Goal: Book appointment/travel/reservation

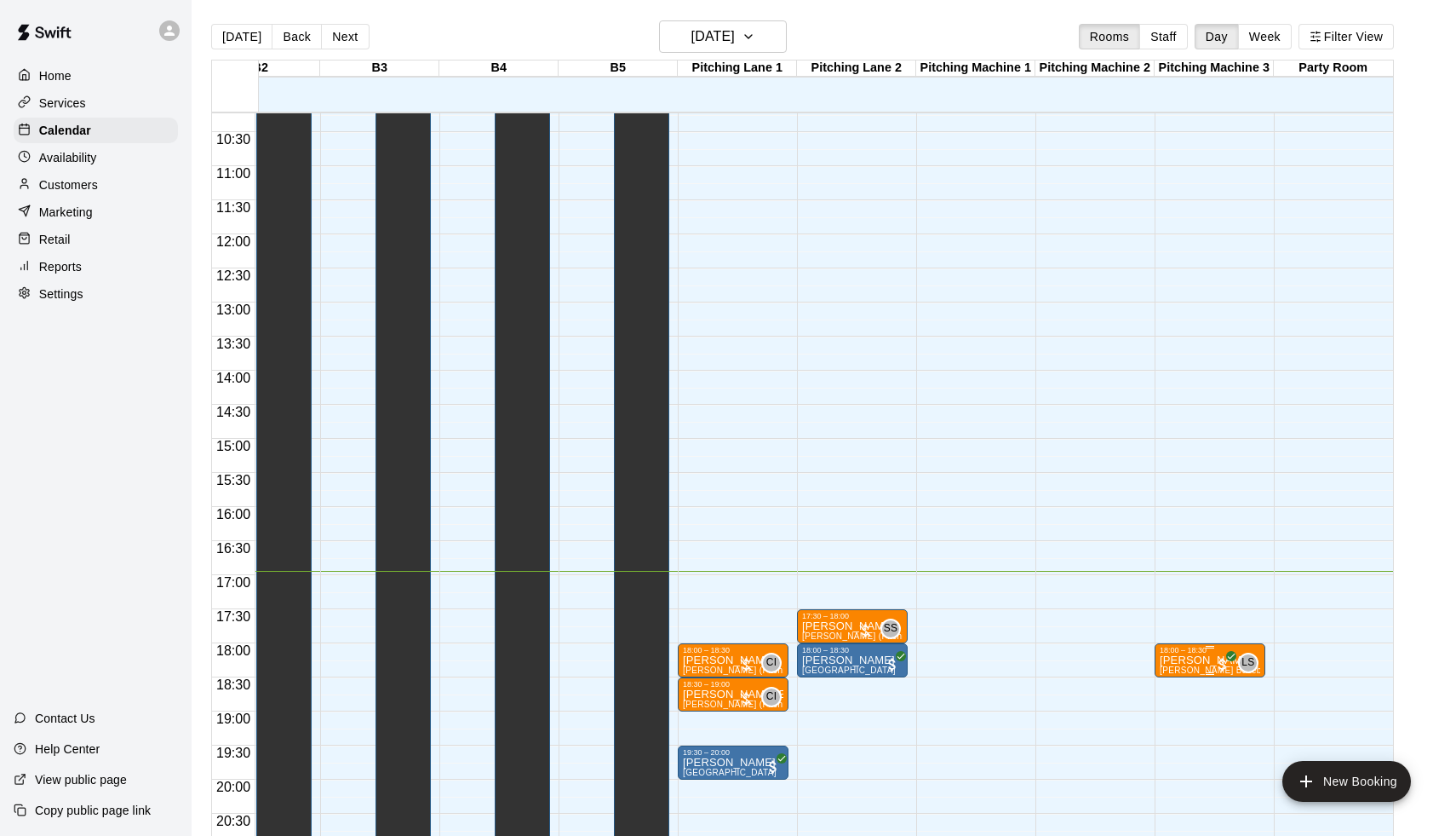
scroll to position [0, 891]
click at [1196, 675] on span "[PERSON_NAME] Baseball/Softball (Hitting or Fielding)" at bounding box center [1272, 670] width 225 height 10
click at [1179, 684] on icon "edit" at bounding box center [1177, 684] width 15 height 15
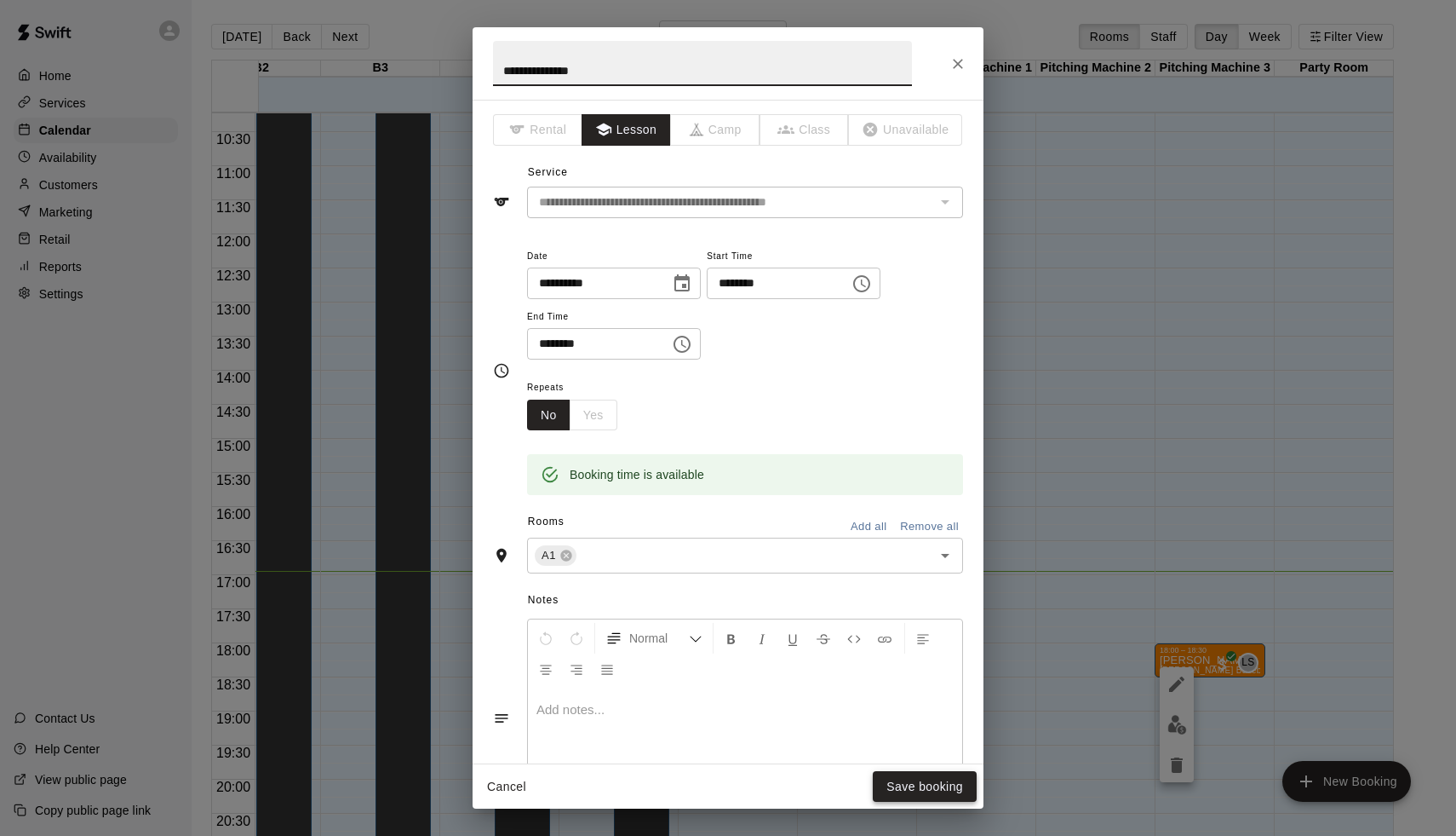
click at [917, 782] on button "Save booking" at bounding box center [925, 786] width 104 height 32
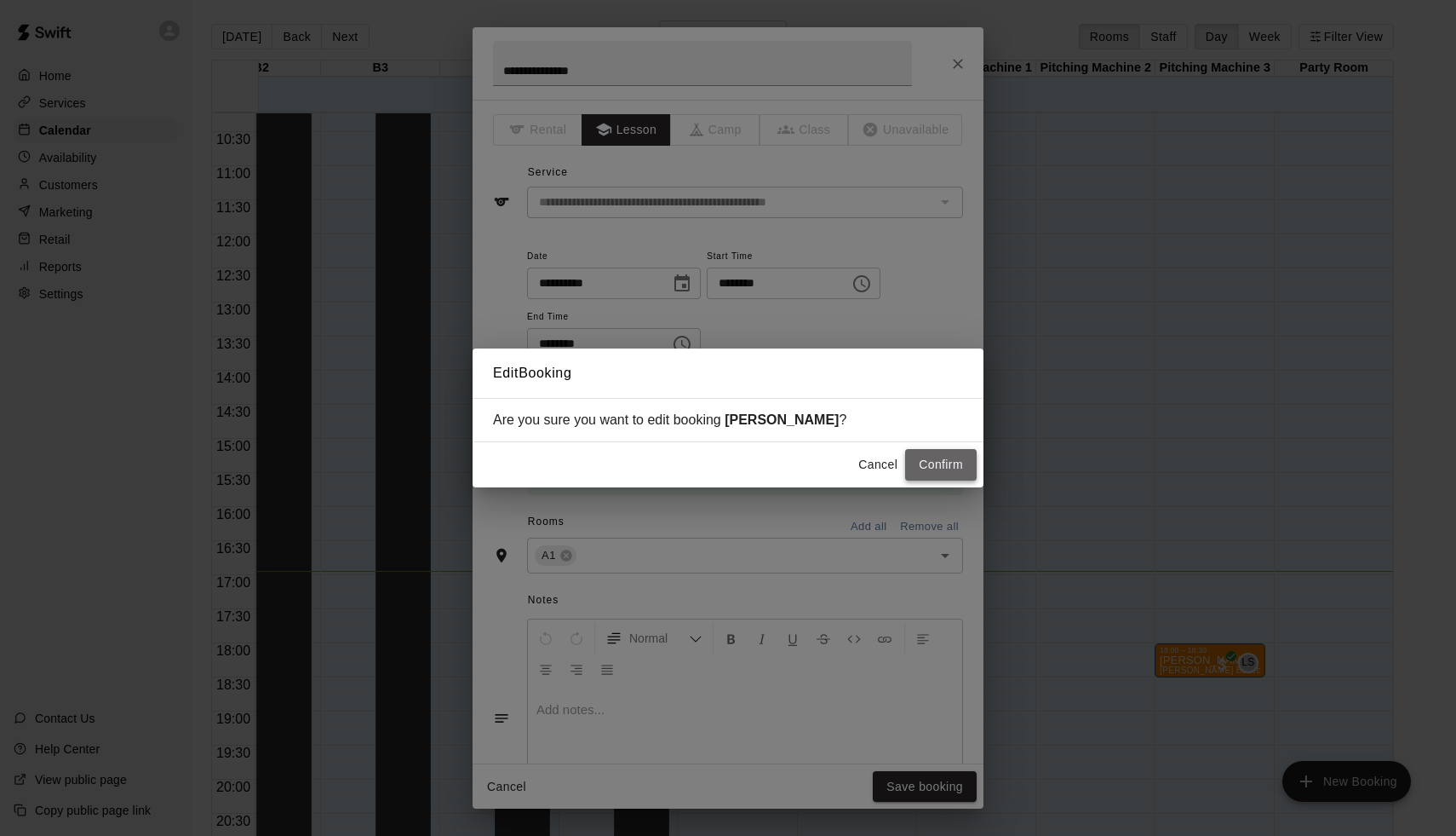
click at [947, 473] on button "Confirm" at bounding box center [940, 464] width 72 height 32
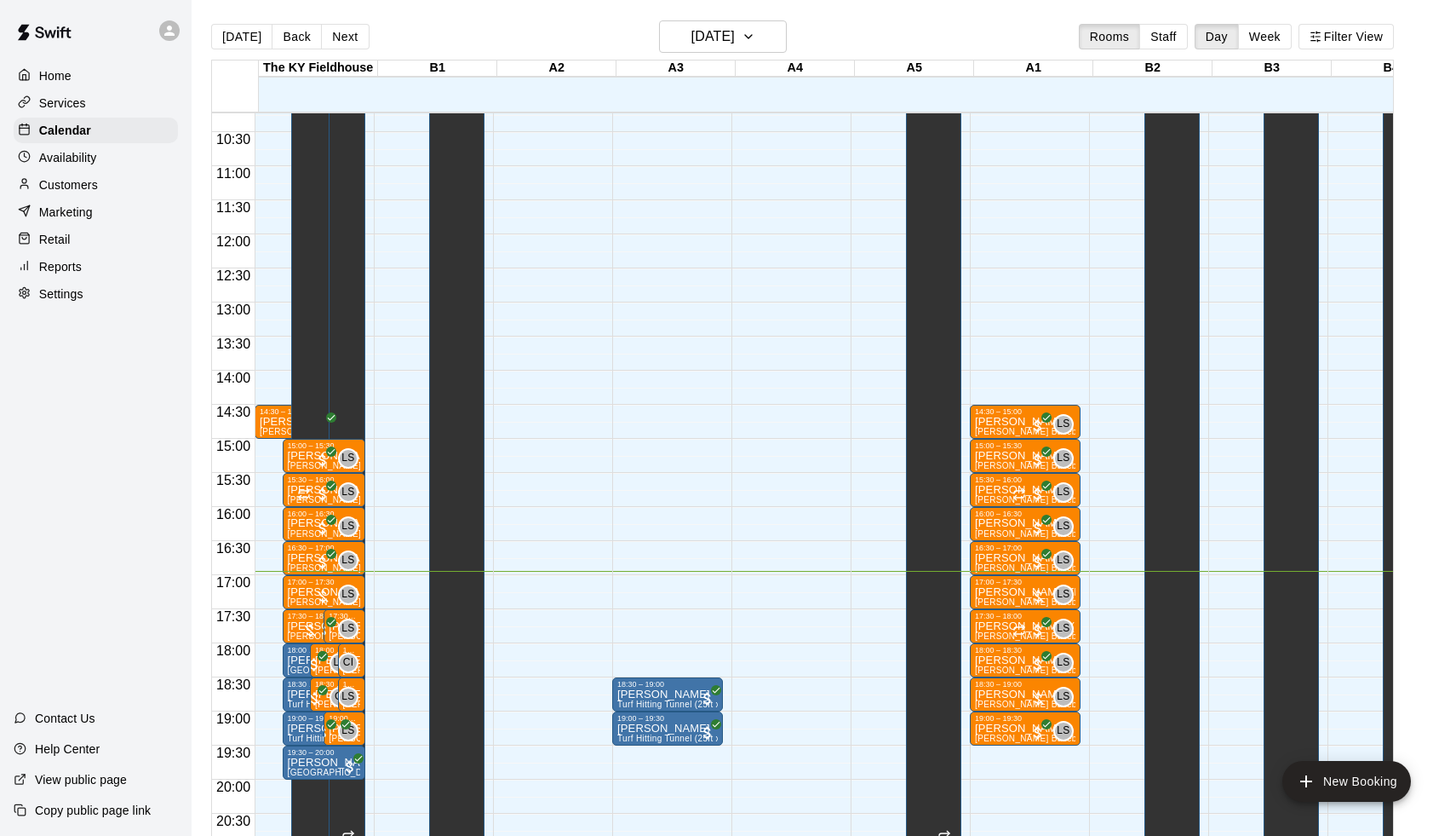
scroll to position [697, 0]
click at [1039, 593] on div at bounding box center [1038, 596] width 17 height 17
click at [1050, 638] on img "edit" at bounding box center [1051, 646] width 19 height 19
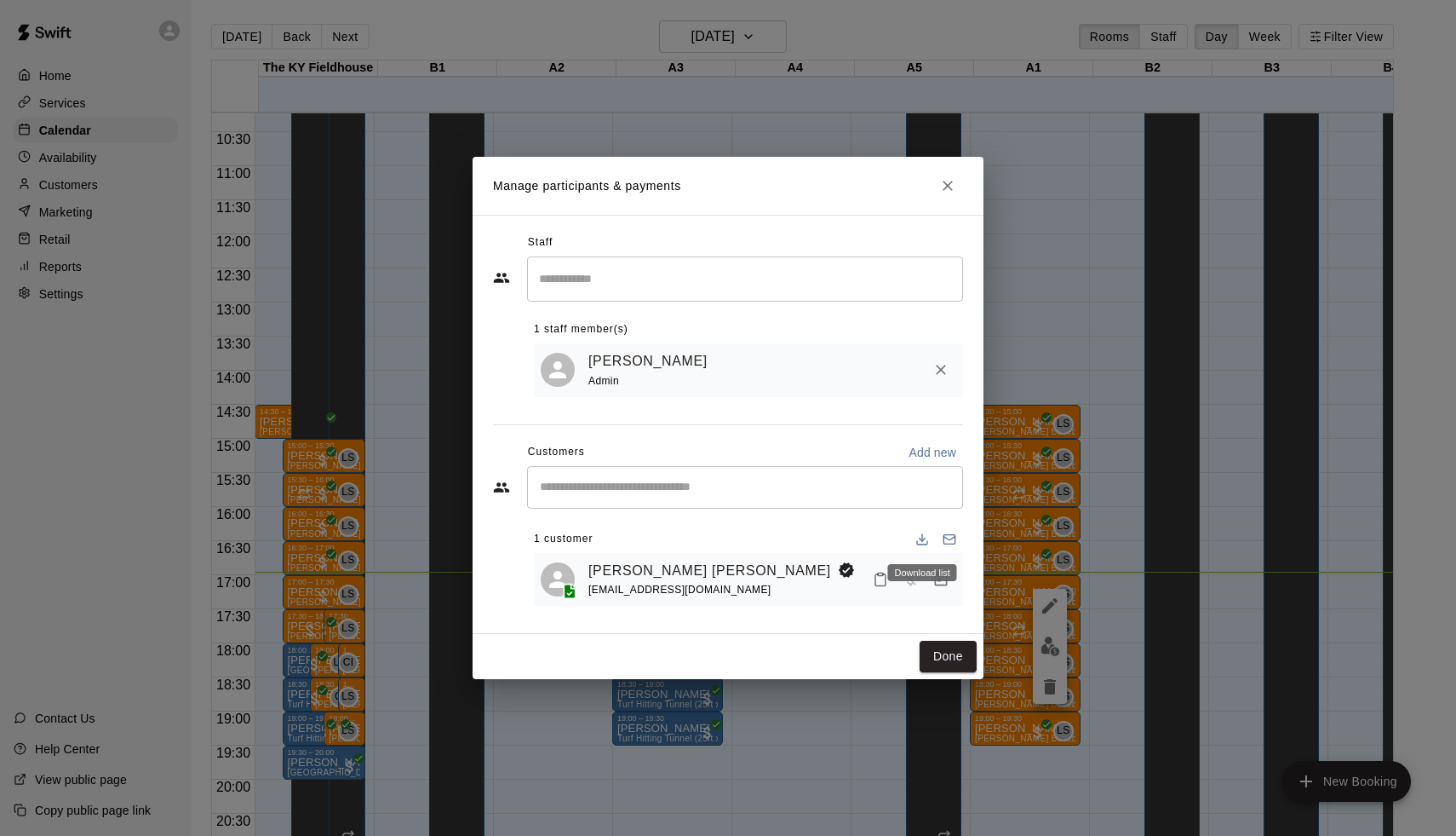
click at [936, 569] on div "Download list" at bounding box center [923, 572] width 69 height 17
click at [940, 586] on icon "Manage bookings & payment" at bounding box center [941, 579] width 17 height 17
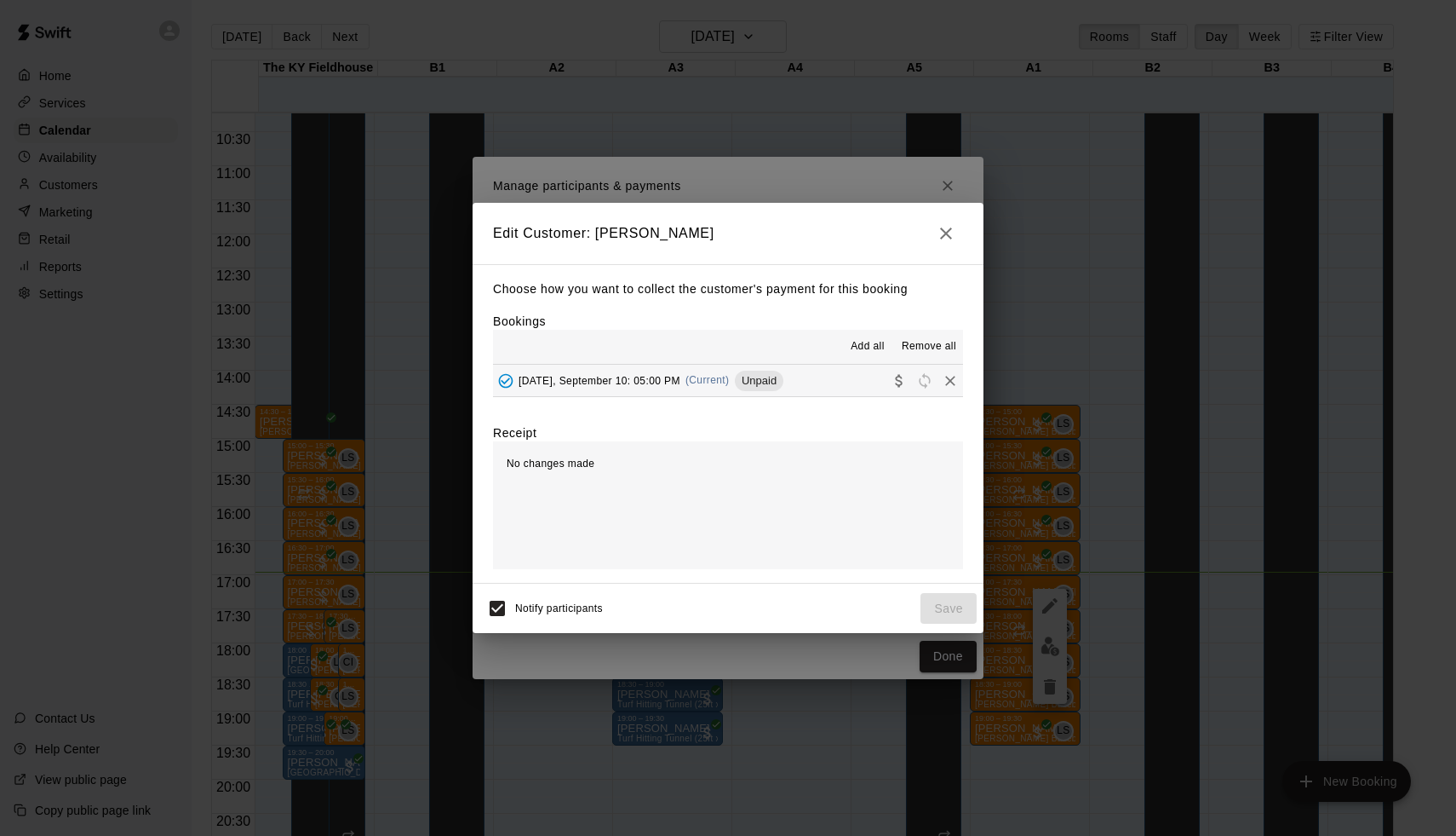
click at [764, 388] on div "Unpaid" at bounding box center [759, 380] width 49 height 20
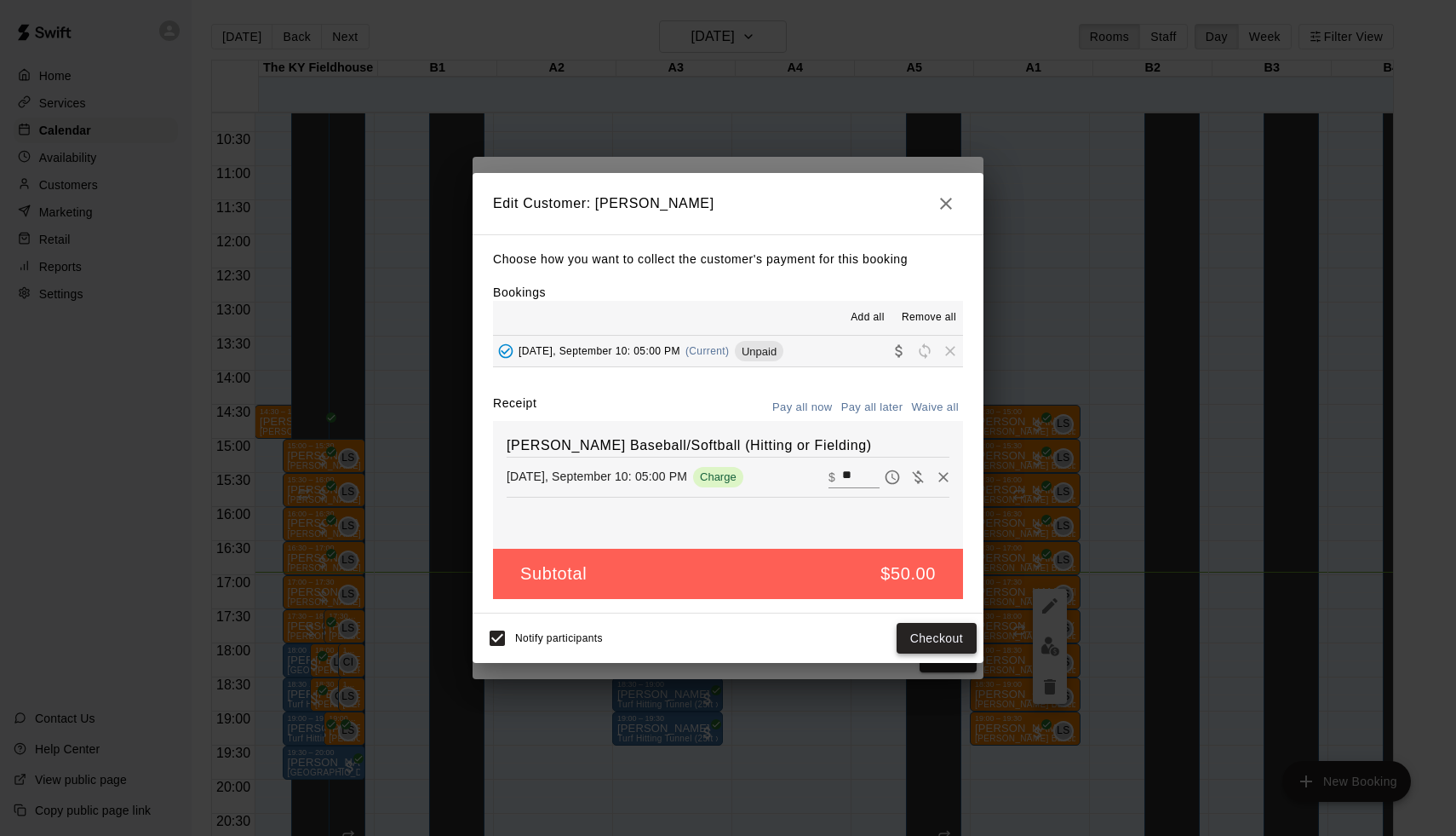
click at [947, 648] on button "Checkout" at bounding box center [937, 638] width 81 height 32
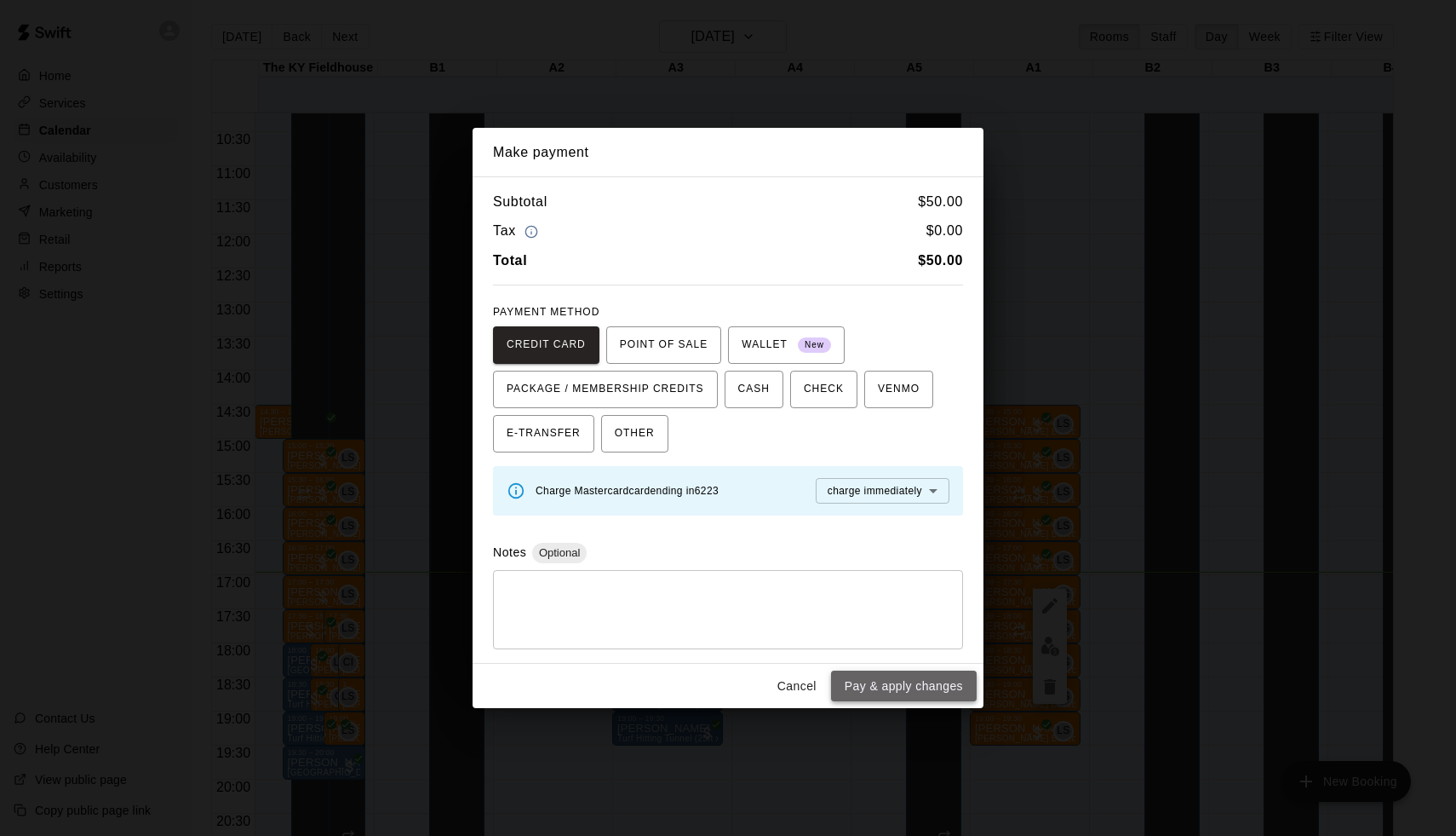
click at [924, 683] on button "Pay & apply changes" at bounding box center [904, 685] width 146 height 32
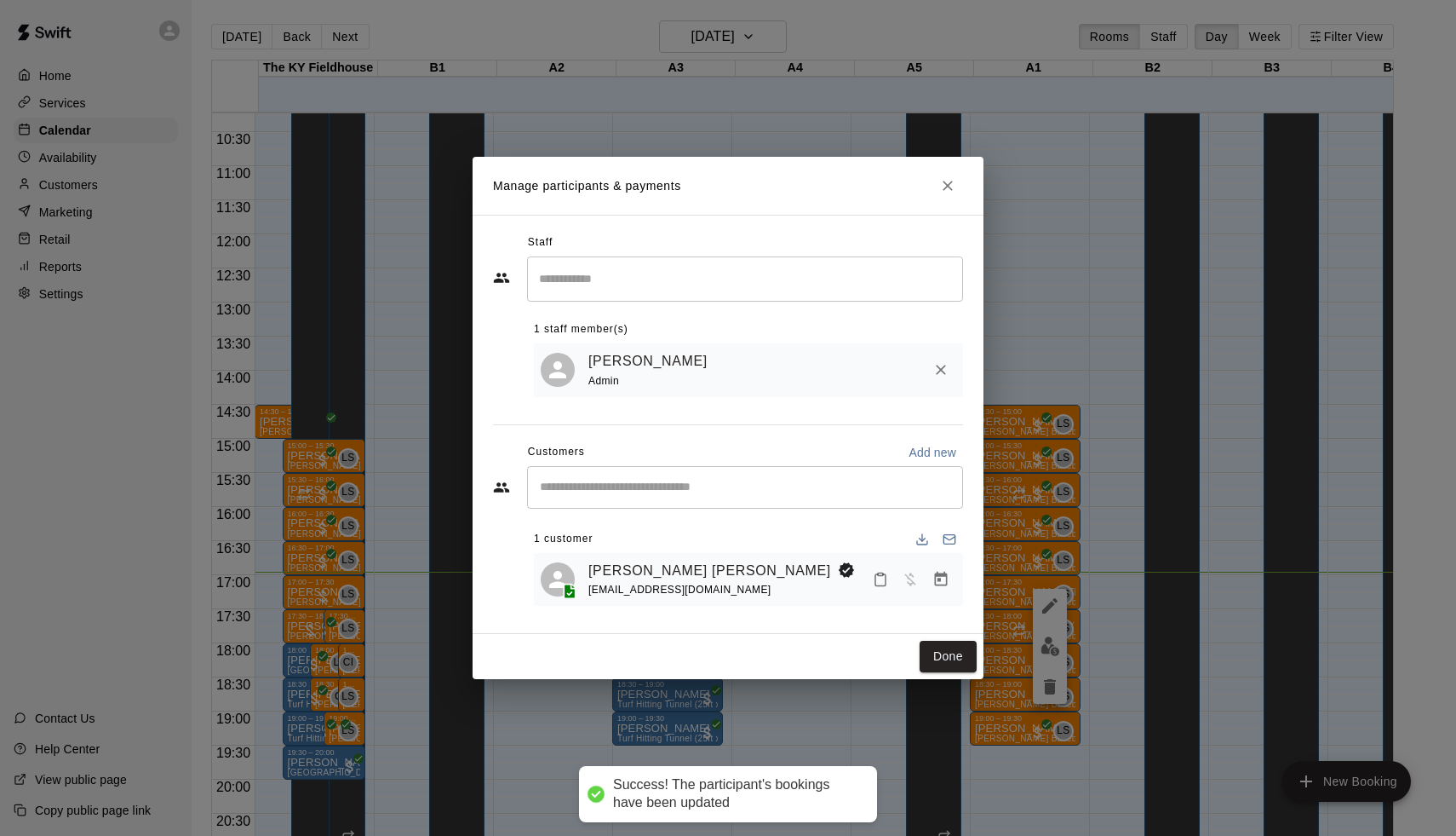
click at [1129, 486] on div "Manage participants & payments Staff ​ 1 staff member(s) Leo Seminati Admin Cus…" at bounding box center [728, 418] width 1456 height 836
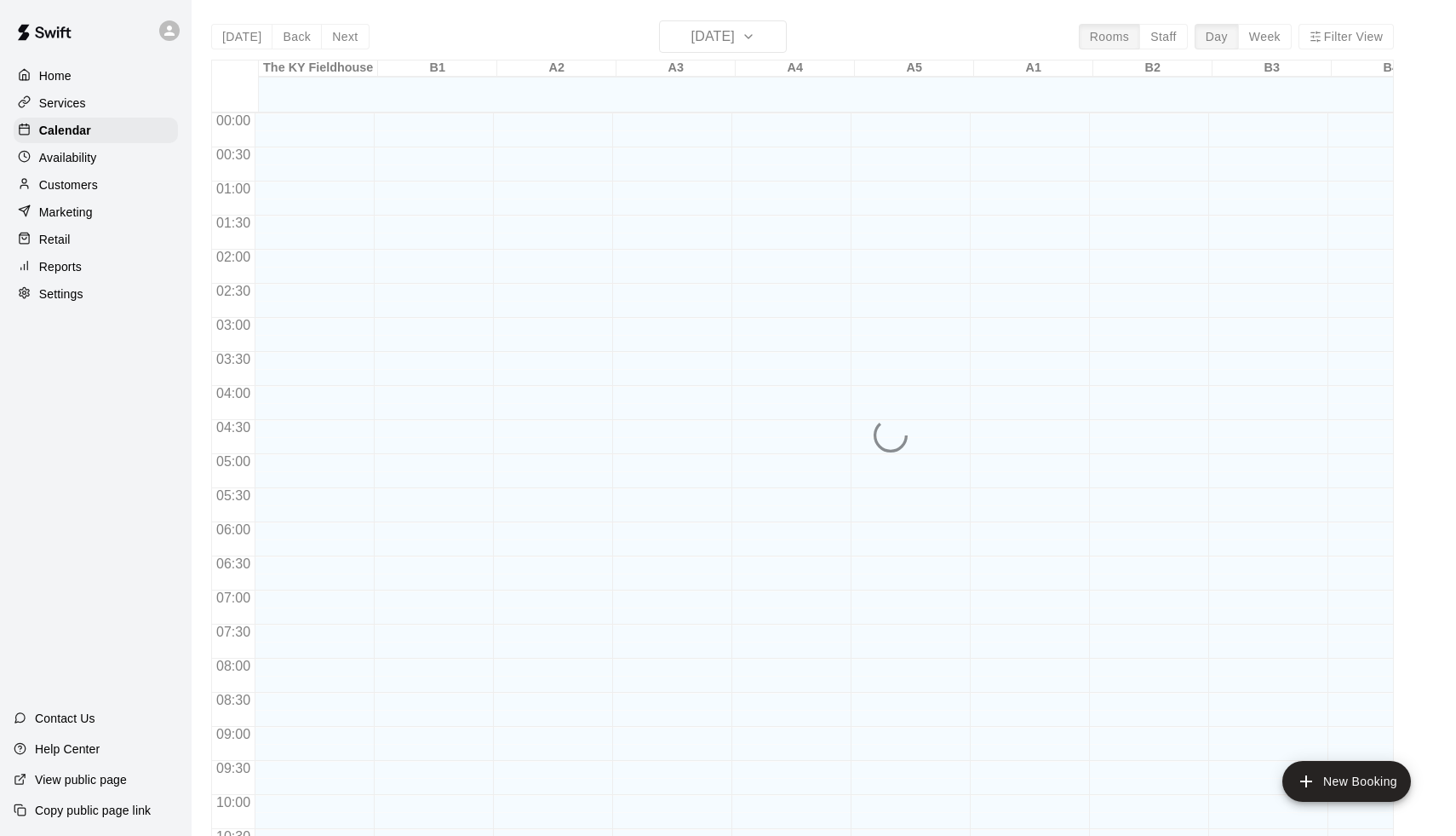
scroll to position [844, 0]
